Goal: Task Accomplishment & Management: Manage account settings

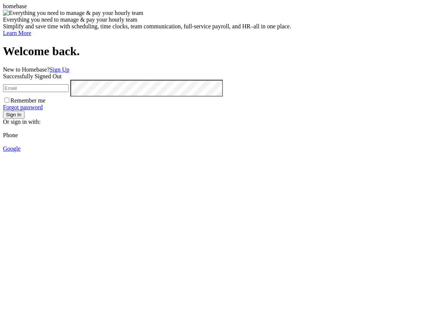
click at [69, 90] on input "email" at bounding box center [36, 88] width 66 height 8
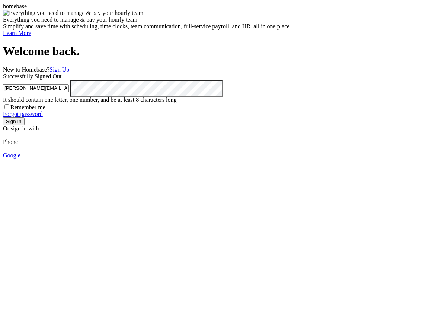
type input "[PERSON_NAME][EMAIL_ADDRESS][PERSON_NAME][DOMAIN_NAME]"
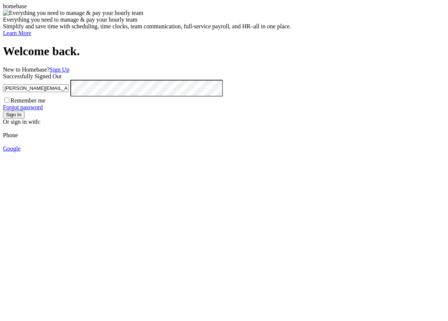
click at [25, 118] on button "Sign In" at bounding box center [14, 115] width 22 height 8
click at [3, 131] on icon at bounding box center [3, 128] width 0 height 6
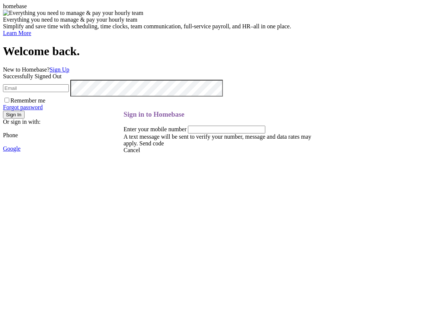
click at [212, 133] on input "tel" at bounding box center [226, 130] width 77 height 8
click at [164, 146] on link "Send code" at bounding box center [152, 143] width 25 height 6
click at [234, 133] on input "6169700838" at bounding box center [226, 130] width 77 height 8
type input "6"
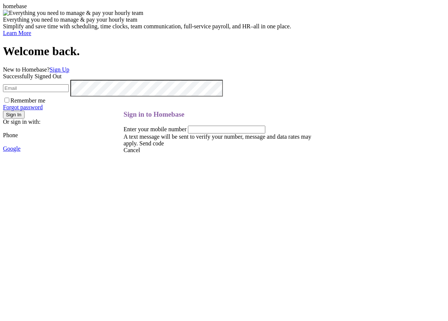
click at [164, 146] on link "Send code" at bounding box center [152, 143] width 25 height 6
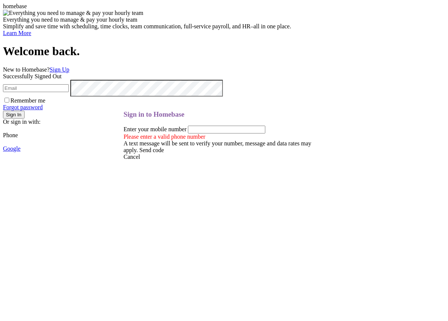
click at [196, 133] on input "tel" at bounding box center [226, 130] width 77 height 8
type input "6169700838"
click at [164, 153] on link "Send code" at bounding box center [152, 150] width 25 height 6
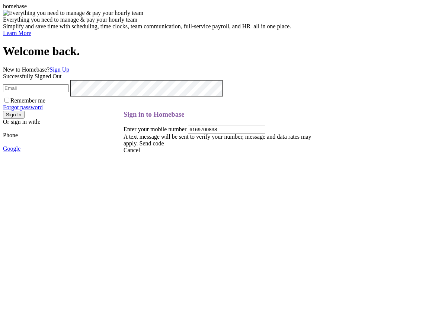
click at [124, 110] on link at bounding box center [124, 110] width 0 height 0
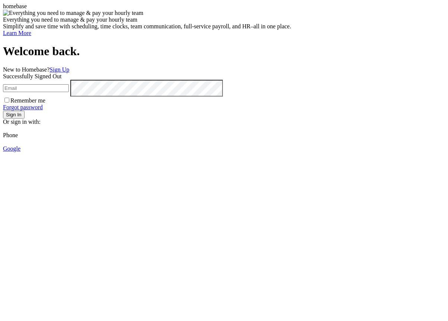
click at [69, 87] on input "email" at bounding box center [36, 88] width 66 height 8
type input "[PERSON_NAME][EMAIL_ADDRESS][PERSON_NAME][DOMAIN_NAME]"
click at [25, 118] on button "Sign In" at bounding box center [14, 115] width 22 height 8
